Goal: Check status: Check status

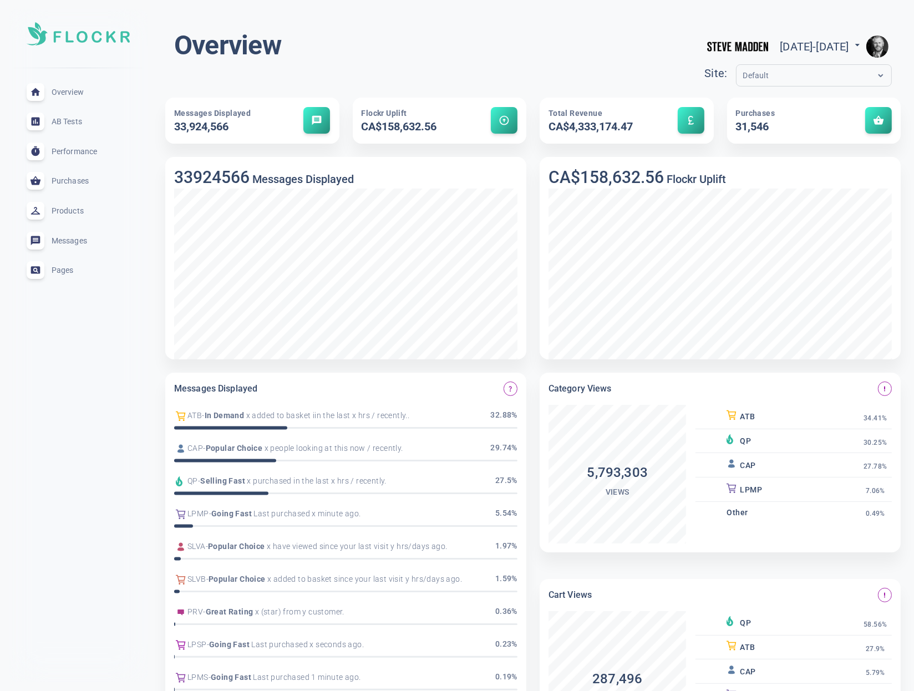
click at [878, 44] on img "button" at bounding box center [877, 46] width 22 height 22
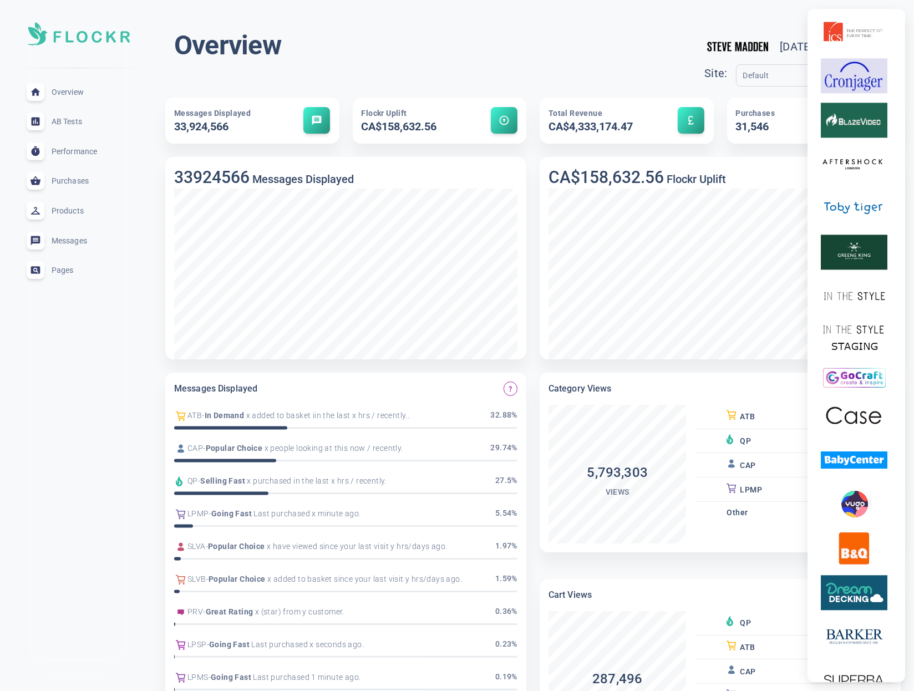
scroll to position [3233, 0]
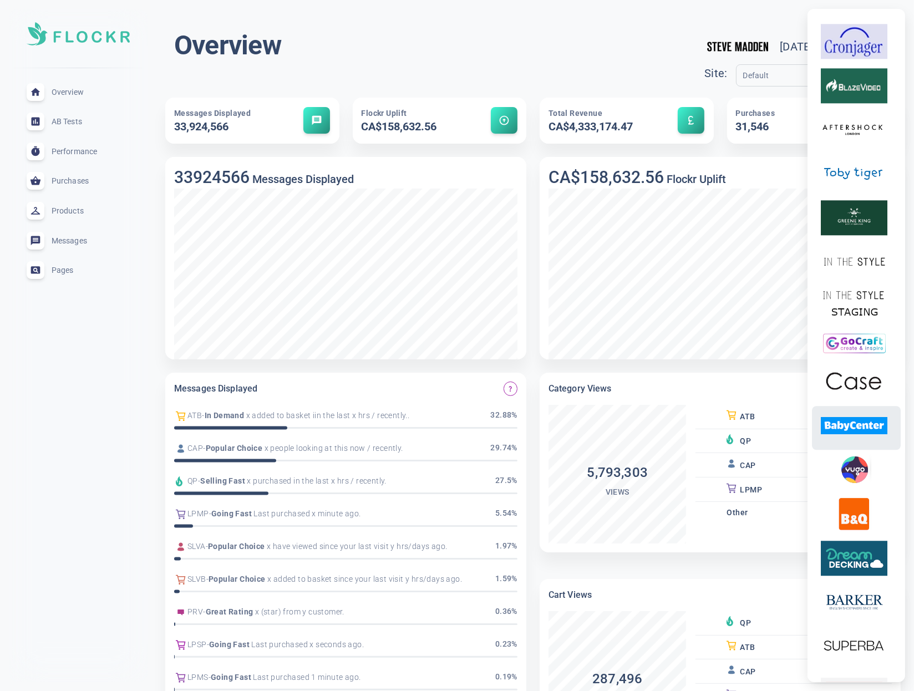
click at [867, 443] on img at bounding box center [854, 425] width 67 height 35
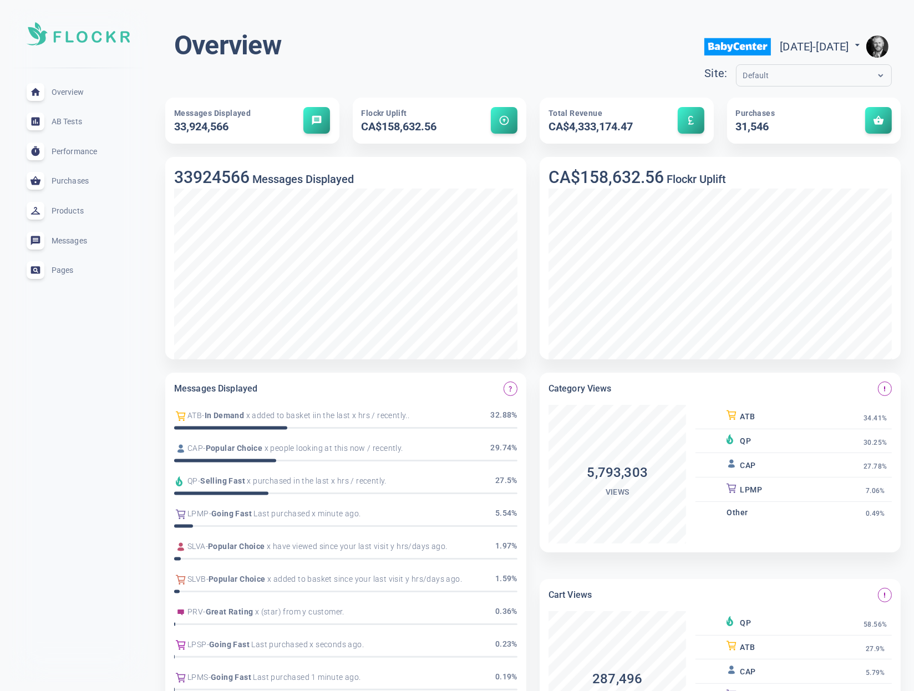
scroll to position [3213, 0]
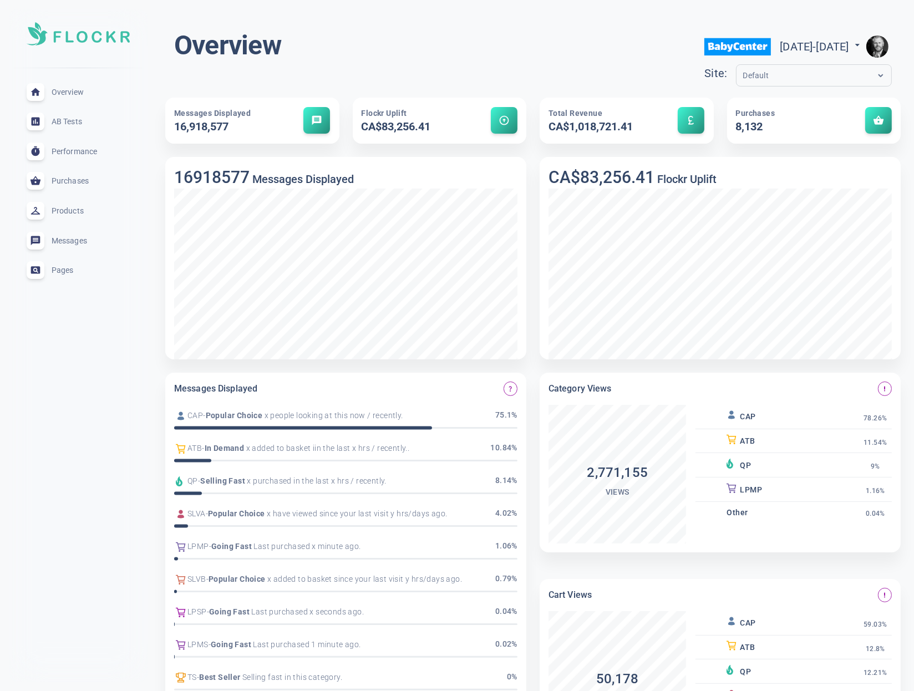
click at [783, 44] on span "[DATE] - [DATE]" at bounding box center [821, 46] width 83 height 13
select select "7"
select select "2025"
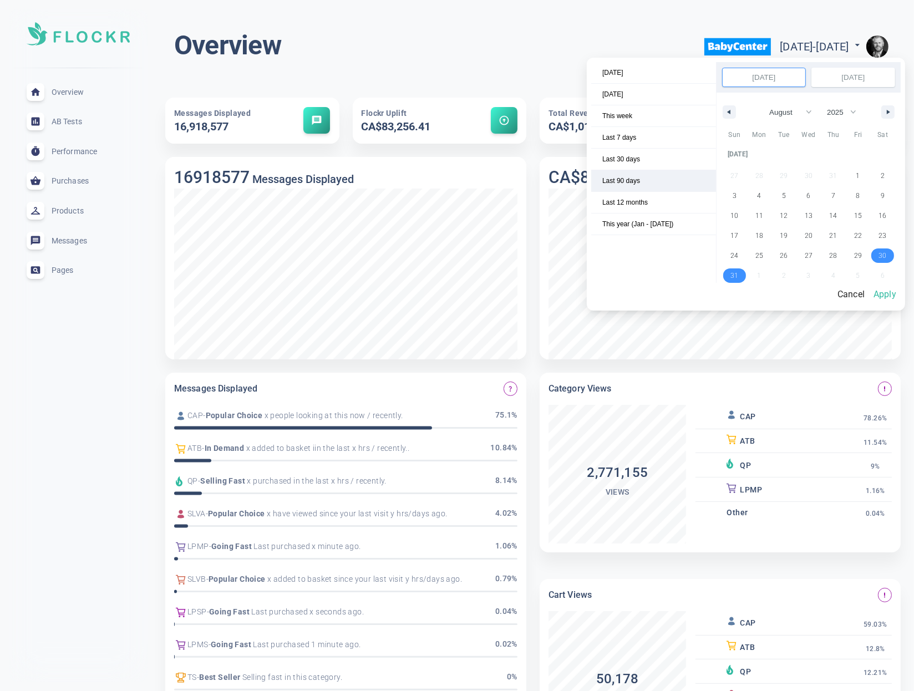
select select "6"
click at [644, 159] on span "Last 30 days" at bounding box center [653, 159] width 125 height 21
select select "7"
select select "2025"
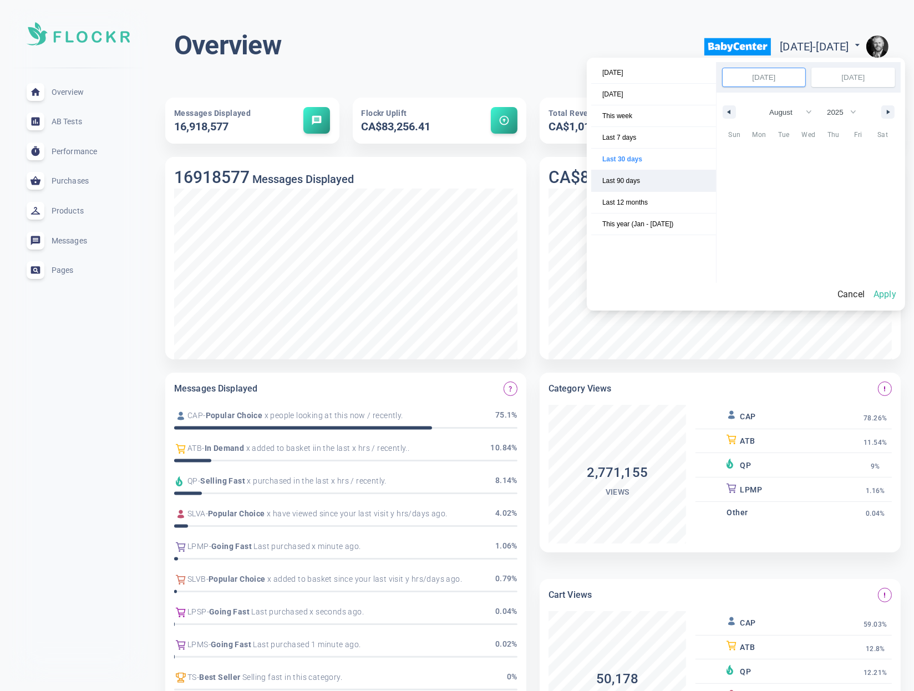
scroll to position [151918, 0]
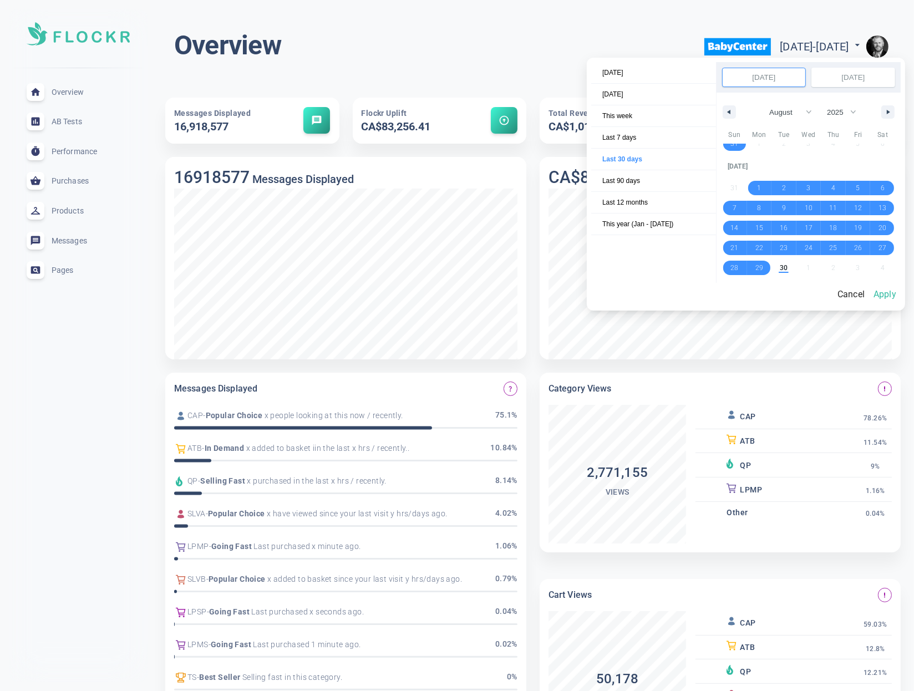
select select "8"
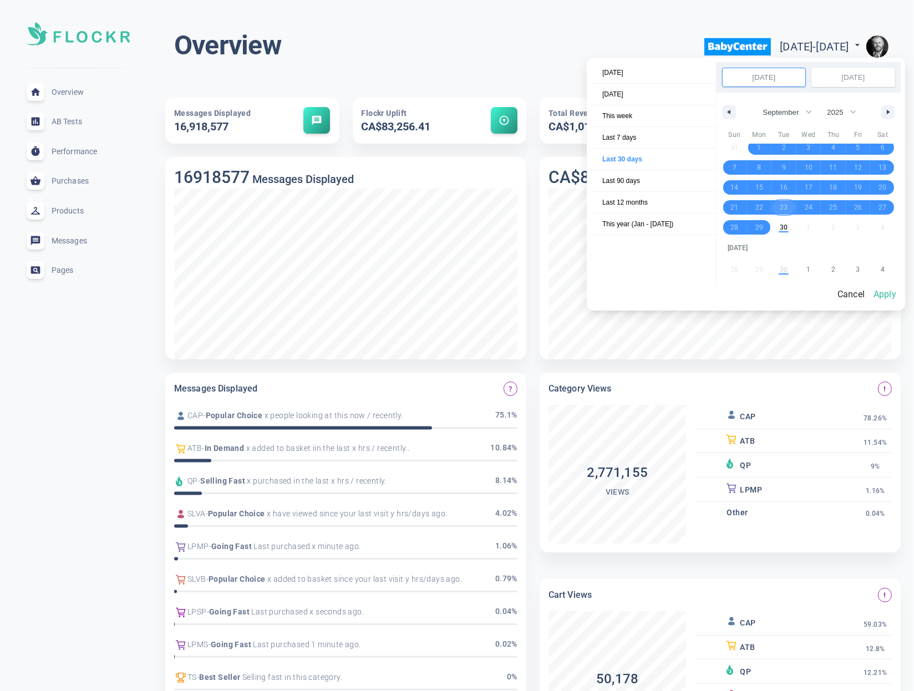
scroll to position [152084, 0]
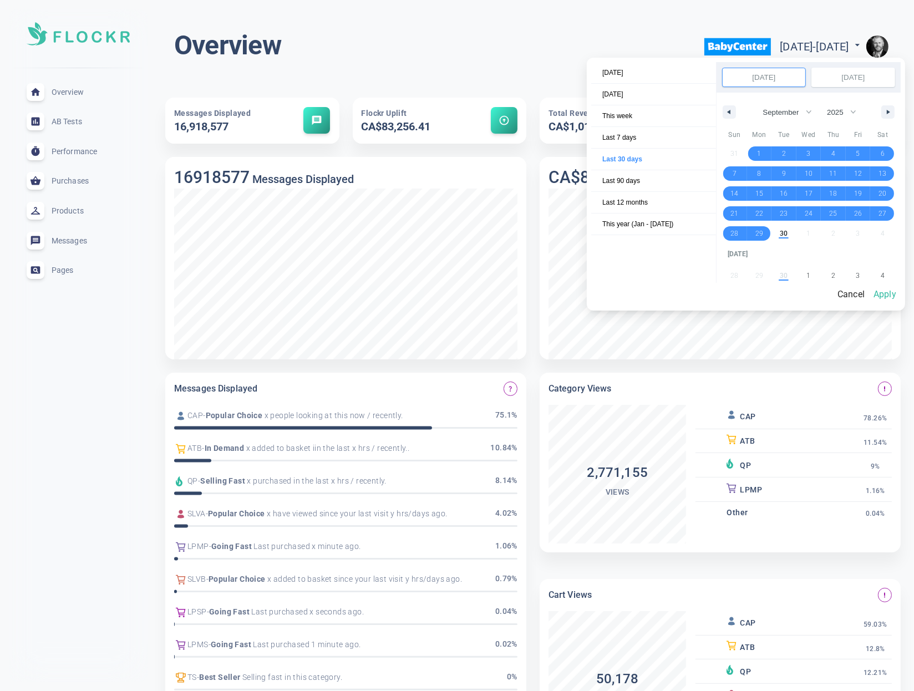
click at [883, 295] on button "Apply" at bounding box center [885, 294] width 32 height 23
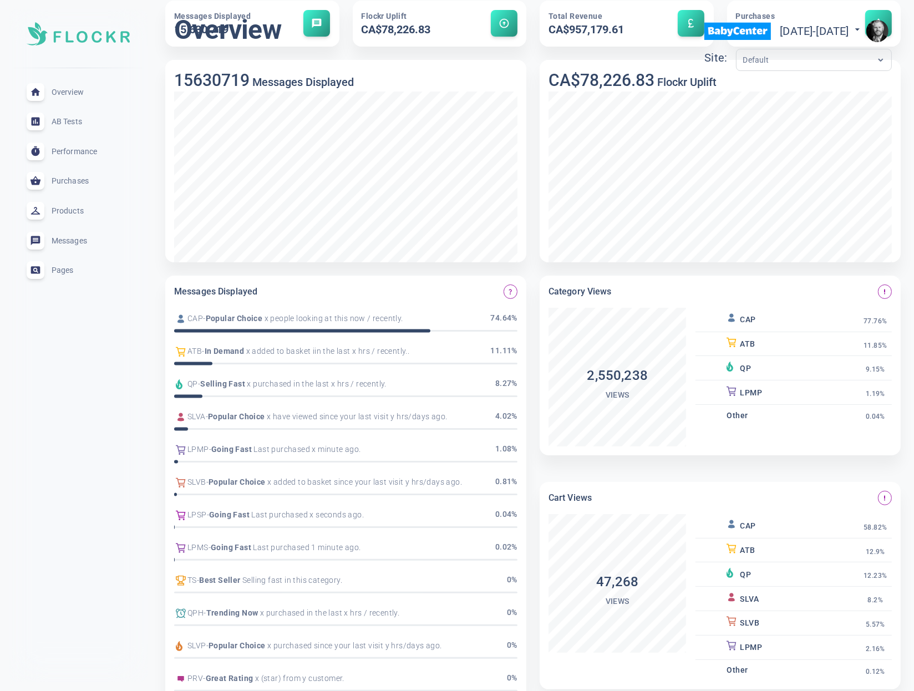
scroll to position [0, 0]
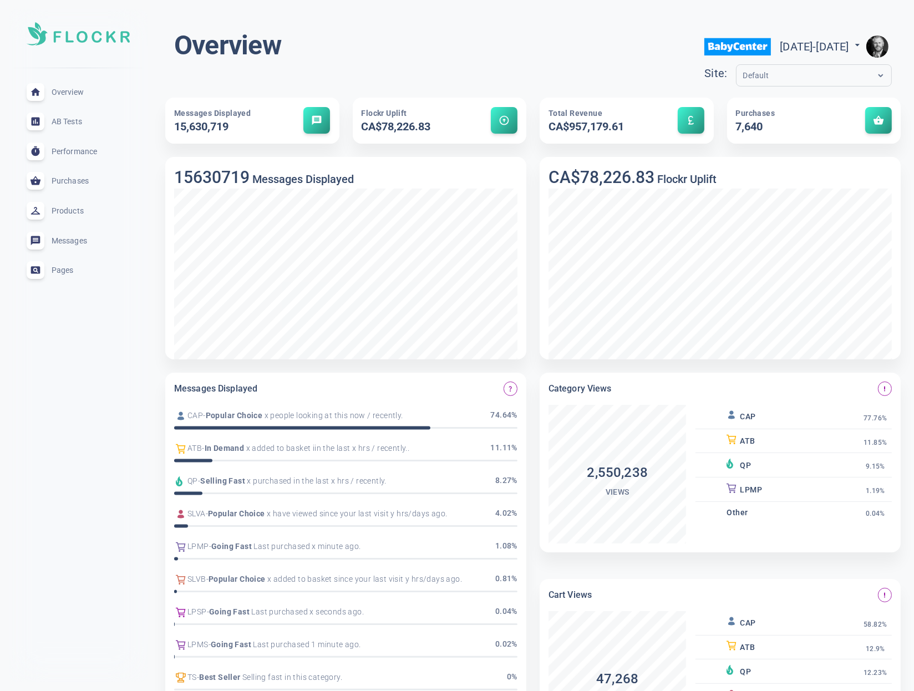
click at [743, 73] on input "text" at bounding box center [787, 75] width 89 height 13
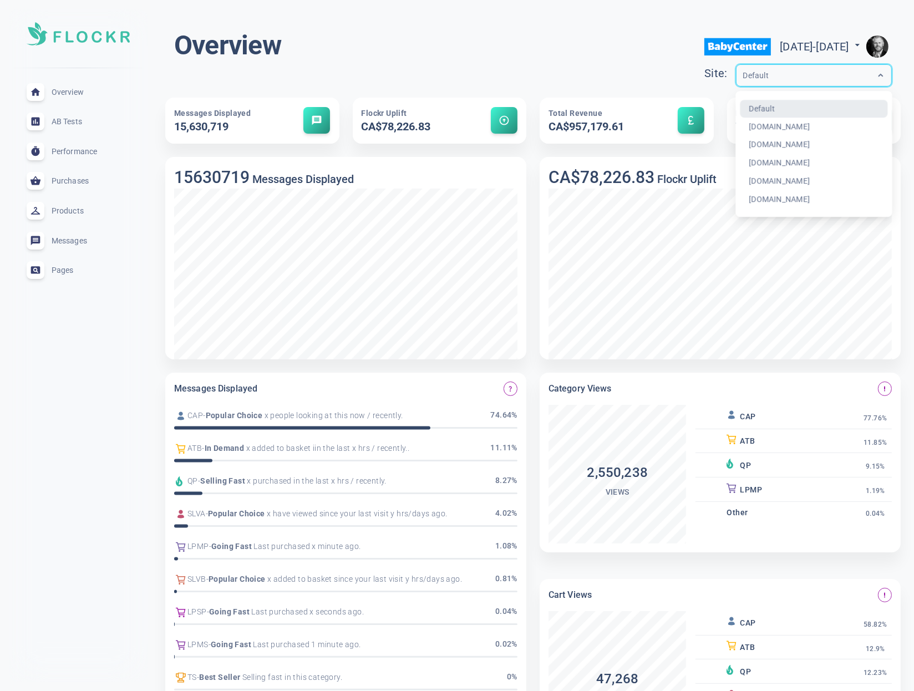
click at [743, 73] on input "text" at bounding box center [787, 75] width 89 height 13
click at [504, 51] on div "Overview [DATE] - [DATE] menu Site: option Default focused, 1 of 6. 6 results a…" at bounding box center [533, 60] width 718 height 62
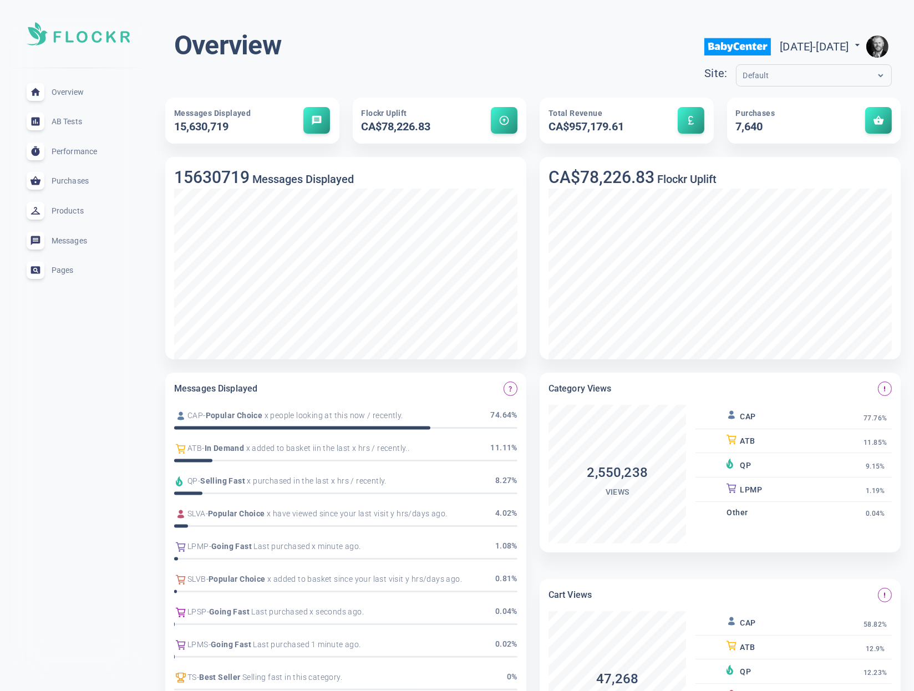
click at [84, 181] on span "Purchases" at bounding box center [92, 181] width 80 height 0
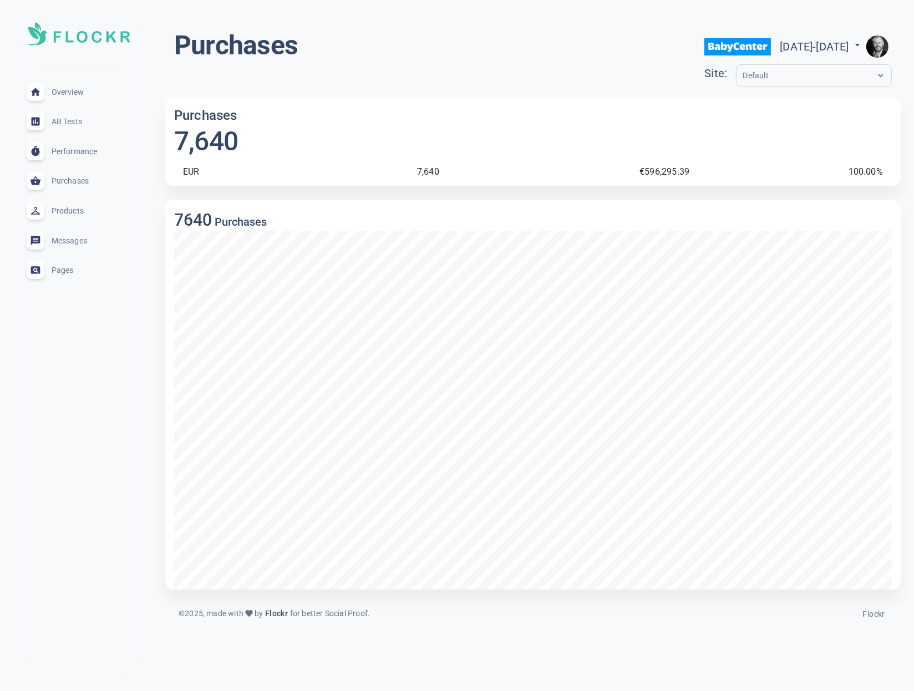
click at [75, 92] on span "Overview" at bounding box center [92, 92] width 80 height 0
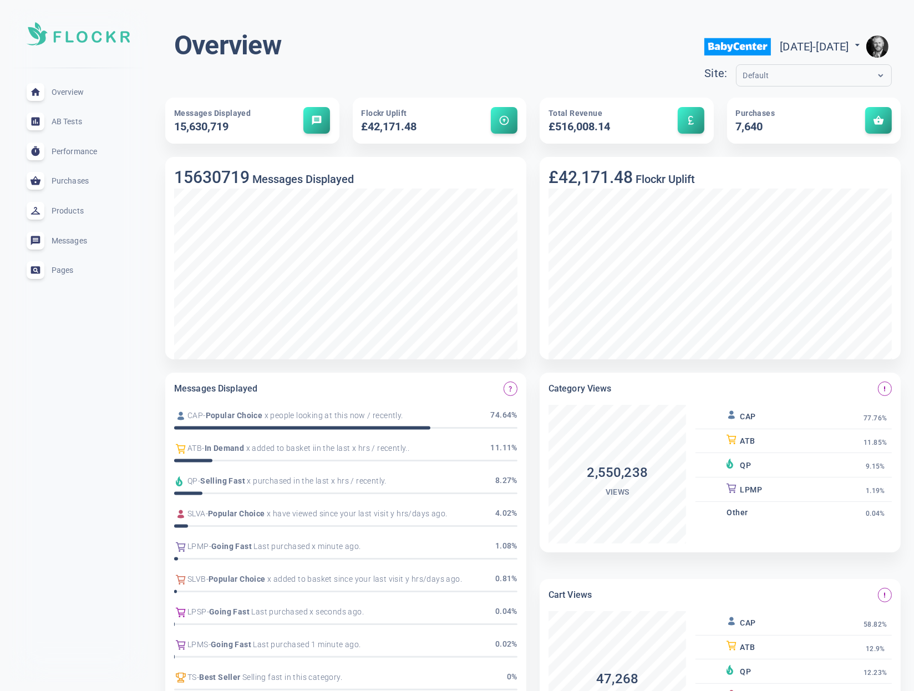
click at [780, 50] on span "[DATE] - [DATE]" at bounding box center [821, 46] width 83 height 13
select select "7"
select select "2025"
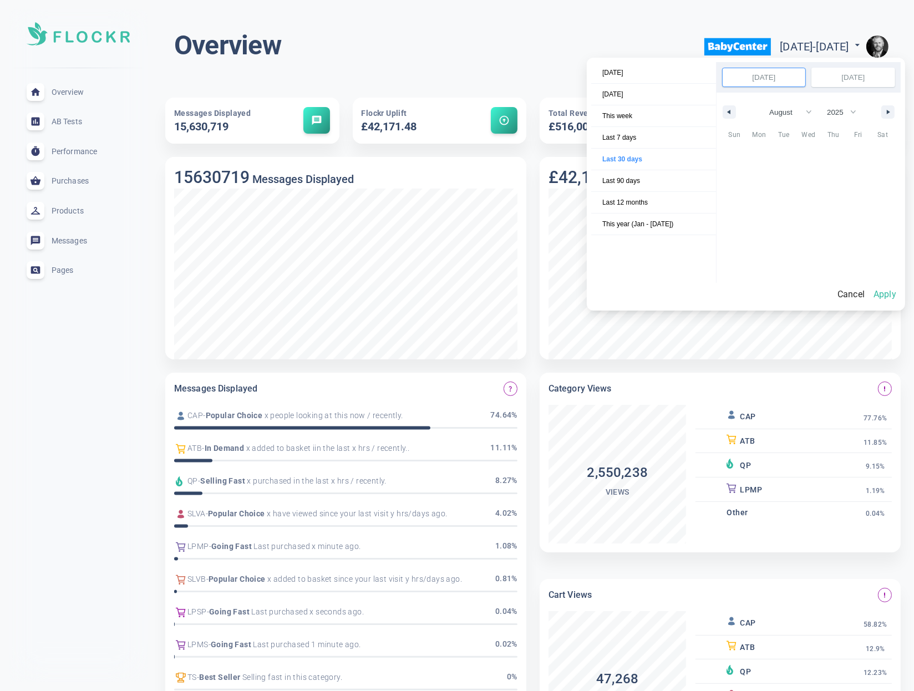
scroll to position [151918, 0]
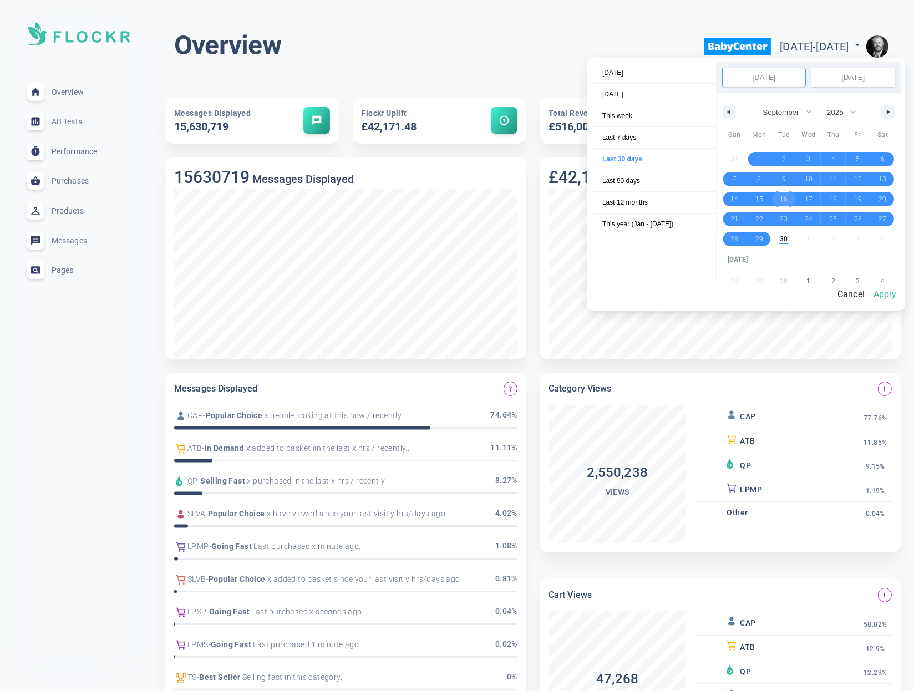
select select "7"
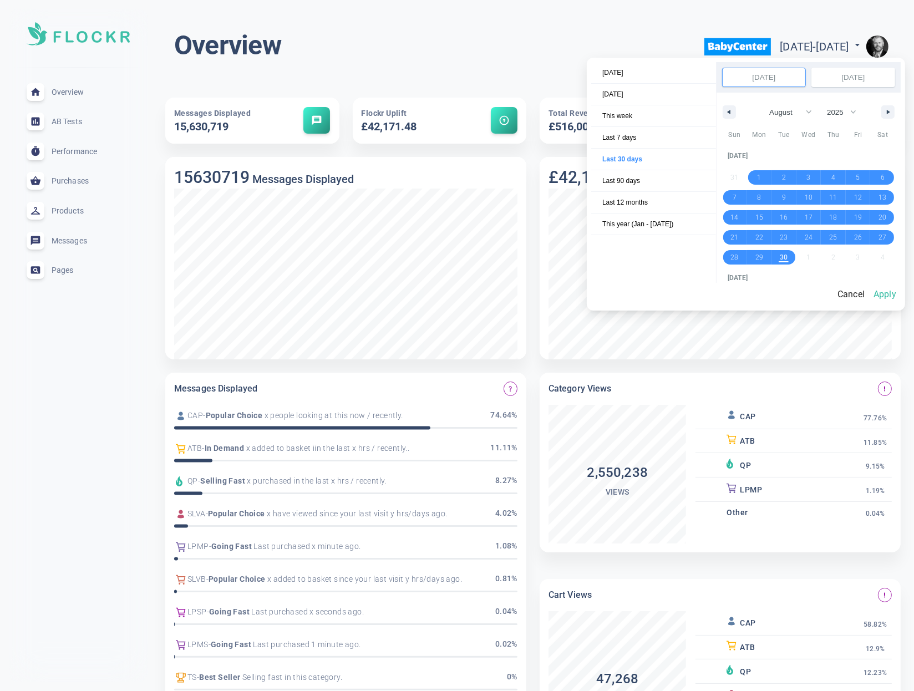
scroll to position [152061, 0]
drag, startPoint x: 734, startPoint y: 166, endPoint x: 792, endPoint y: 259, distance: 110.3
select select "7"
select select "2025"
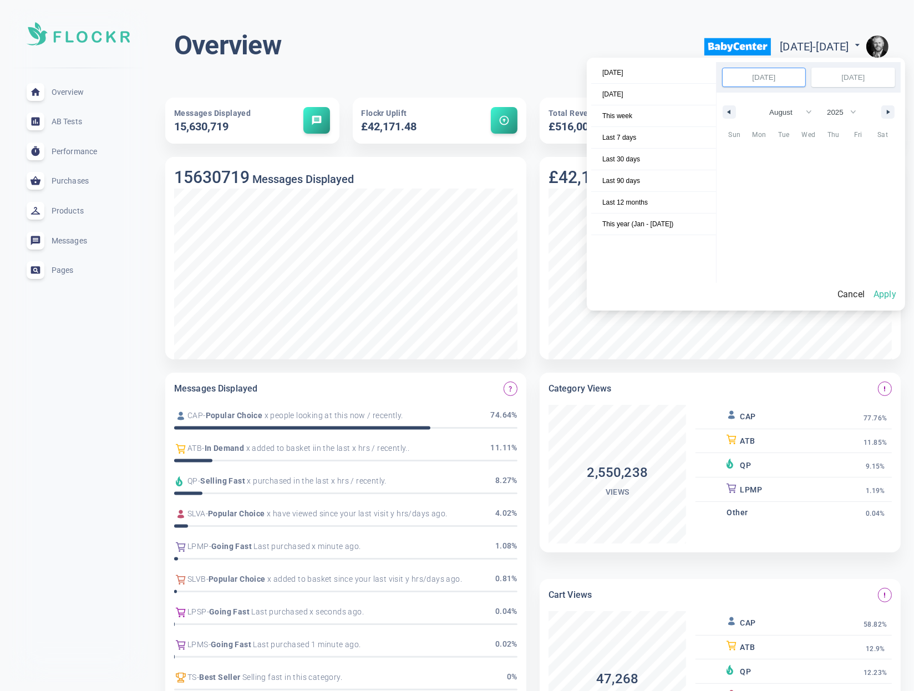
scroll to position [151918, 0]
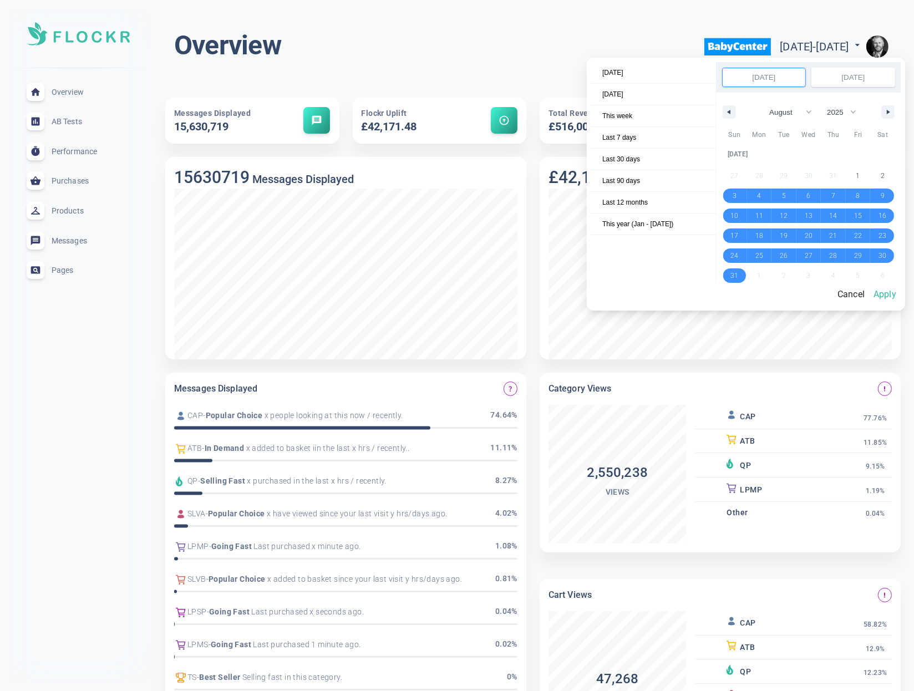
click at [888, 297] on button "Apply" at bounding box center [885, 294] width 32 height 23
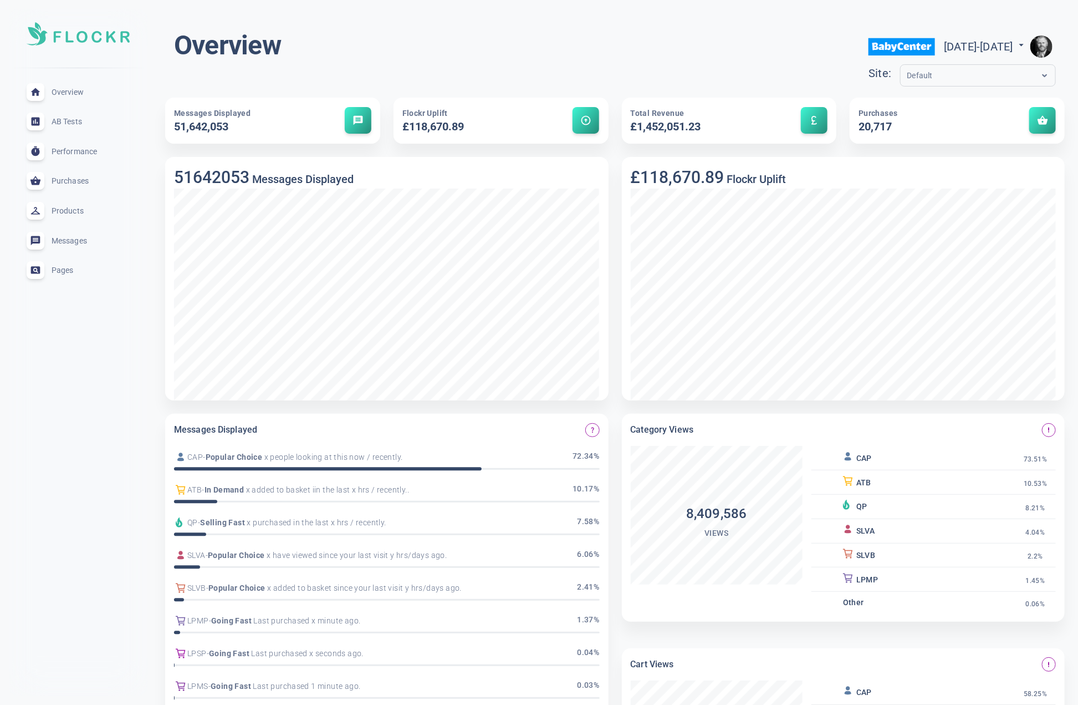
click at [1042, 44] on img "button" at bounding box center [1042, 46] width 22 height 22
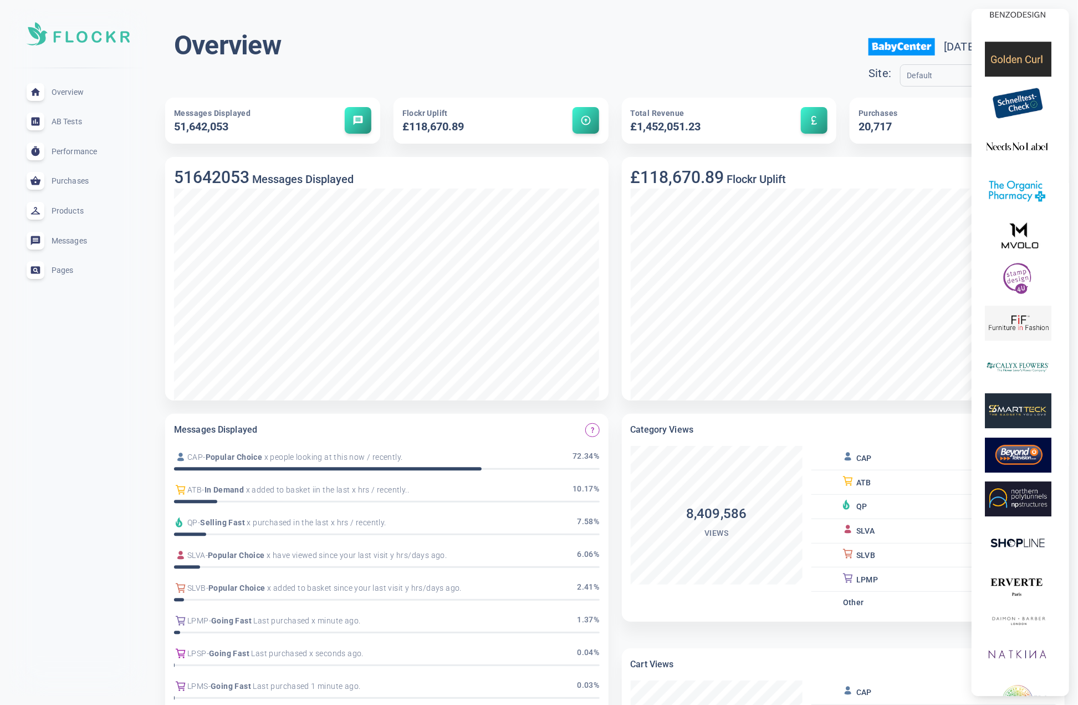
scroll to position [1803, 0]
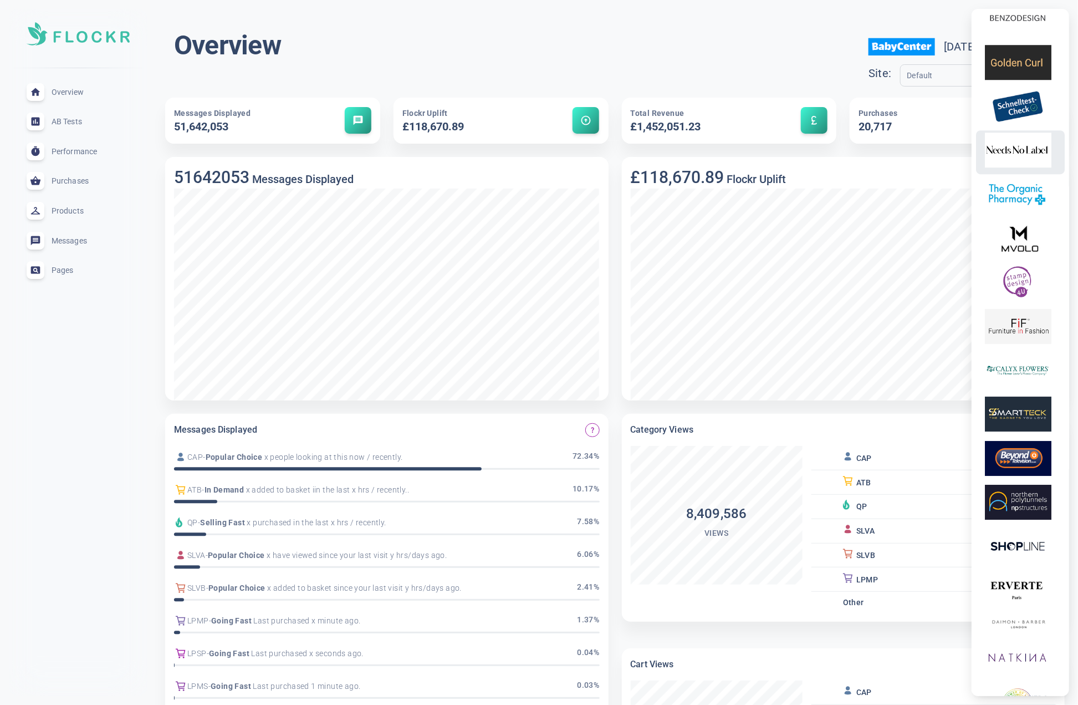
click at [1027, 158] on img at bounding box center [1018, 150] width 67 height 35
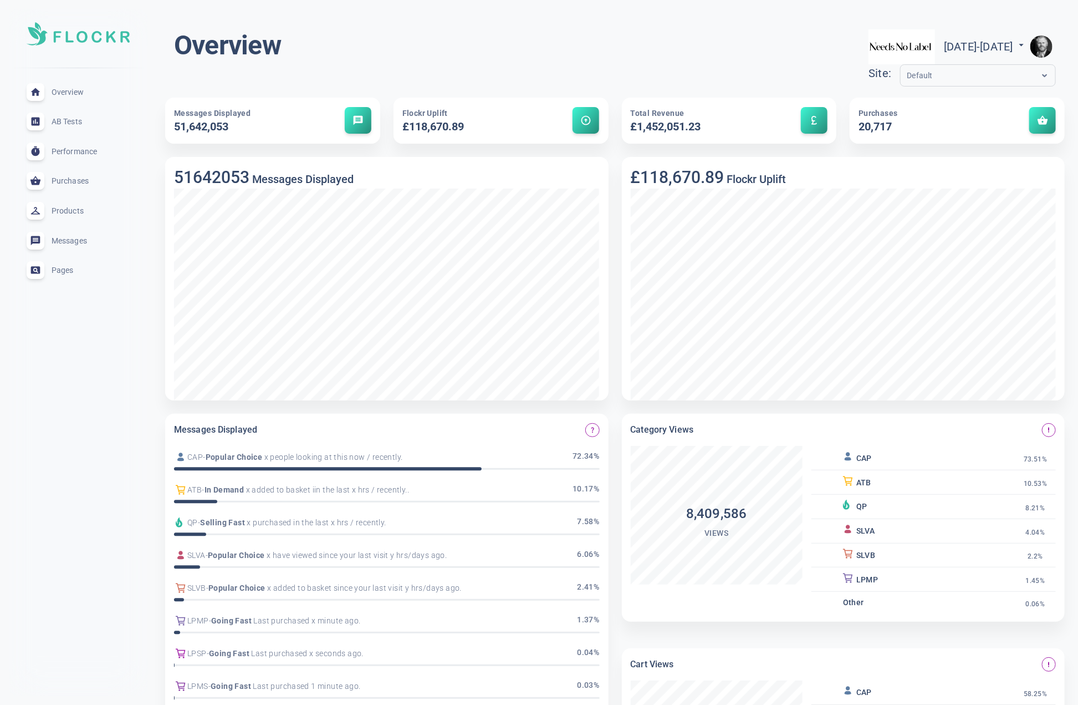
scroll to position [1824, 0]
